Goal: Transaction & Acquisition: Purchase product/service

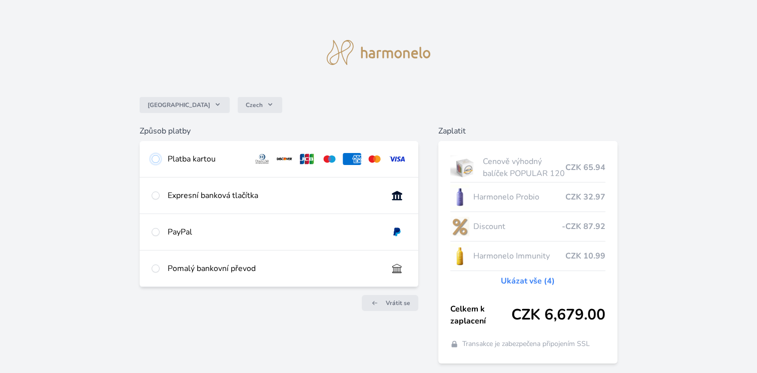
click at [156, 163] on input "radio" at bounding box center [156, 159] width 8 height 8
radio input "true"
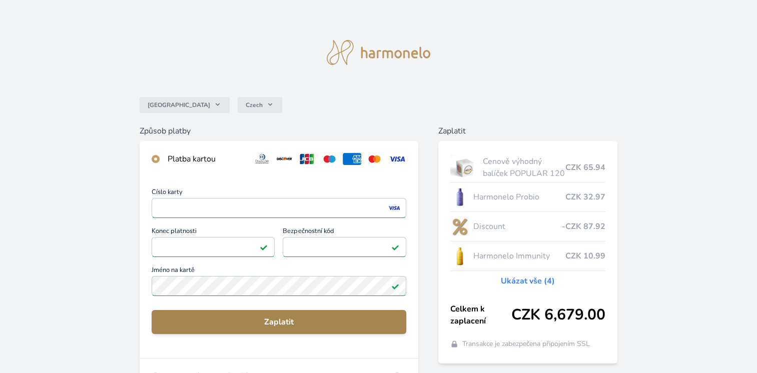
click at [270, 323] on span "Zaplatit" at bounding box center [279, 322] width 239 height 12
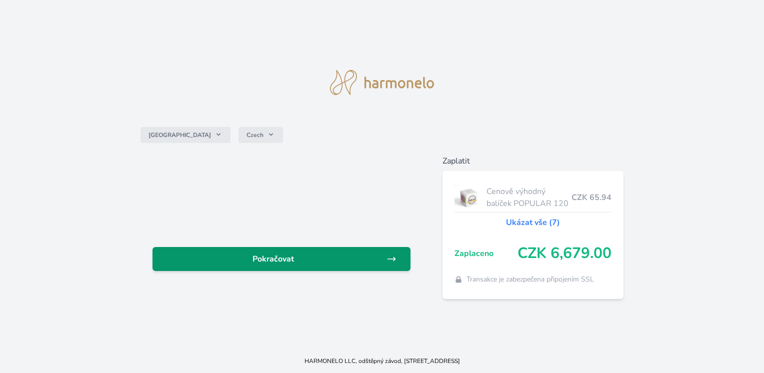
click at [272, 269] on link "Pokračovat" at bounding box center [282, 259] width 258 height 24
